Goal: Task Accomplishment & Management: Manage account settings

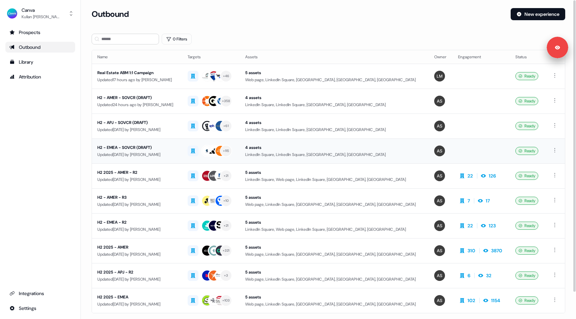
scroll to position [29, 0]
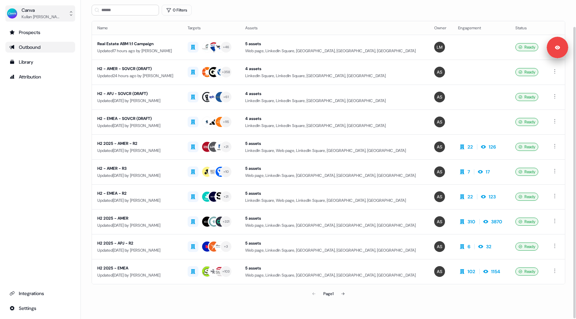
click at [62, 12] on button "Canva Kullan [PERSON_NAME]" at bounding box center [40, 13] width 70 height 16
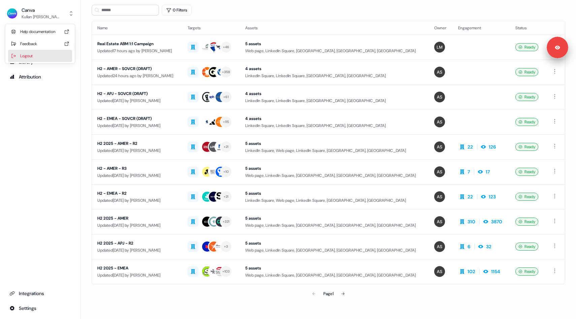
click at [49, 52] on div "Logout" at bounding box center [40, 56] width 64 height 12
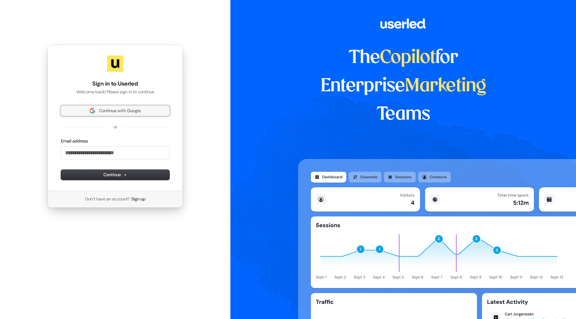
click at [98, 107] on button "Continue with Google" at bounding box center [115, 111] width 109 height 10
